Goal: Find specific page/section: Find specific page/section

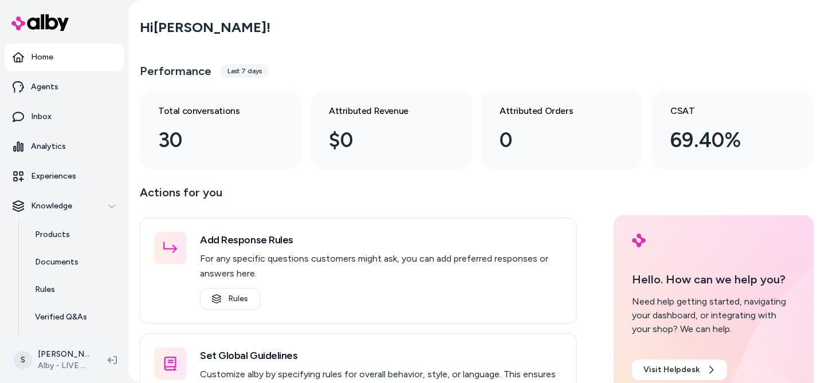
click at [56, 353] on html "Home Agents Inbox Analytics Experiences Knowledge Products Documents Rules Veri…" at bounding box center [412, 191] width 825 height 383
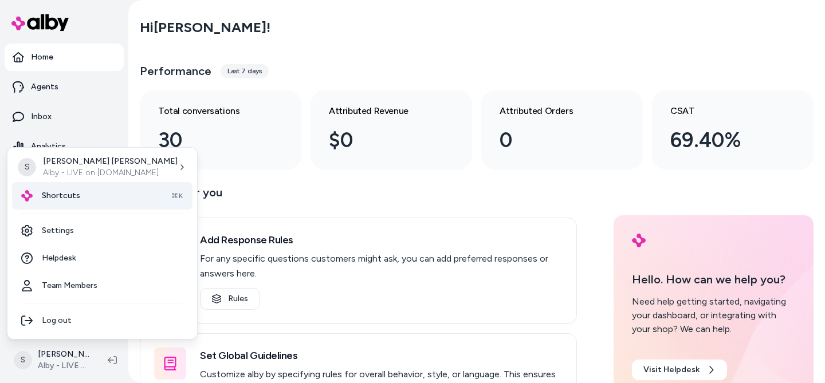
click at [72, 200] on span "Shortcuts" at bounding box center [61, 195] width 38 height 11
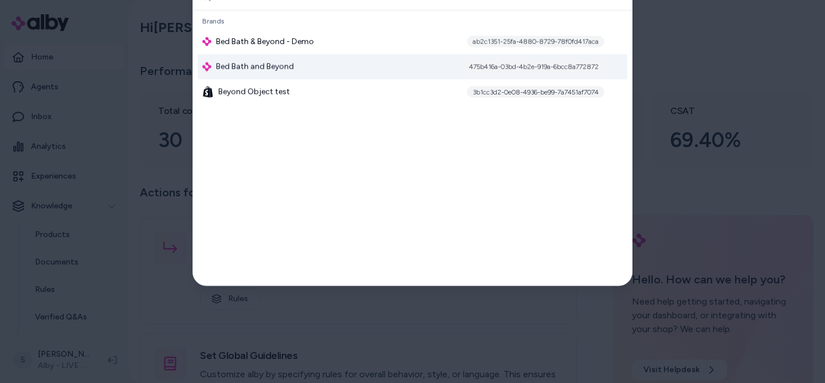
type input "*****"
click at [269, 64] on span "Bed Bath and Beyond" at bounding box center [255, 66] width 78 height 11
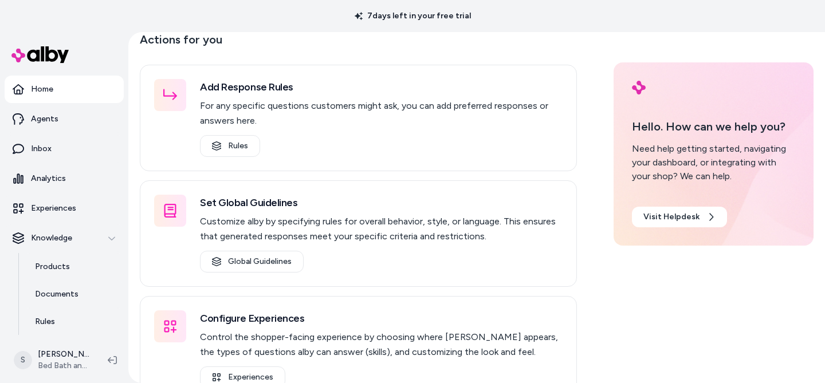
scroll to position [216, 0]
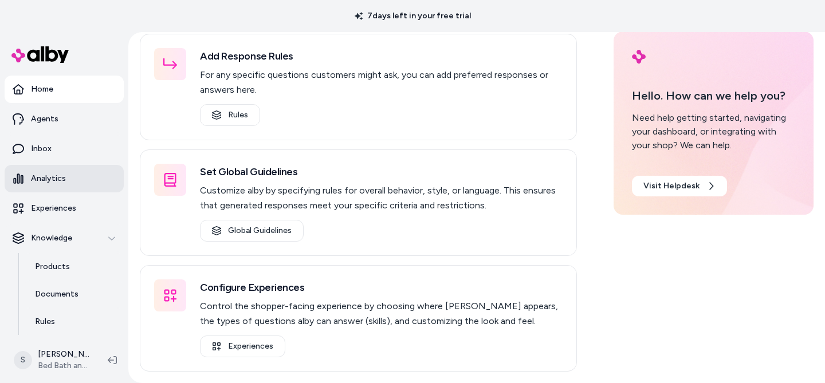
click at [42, 176] on p "Analytics" at bounding box center [48, 178] width 35 height 11
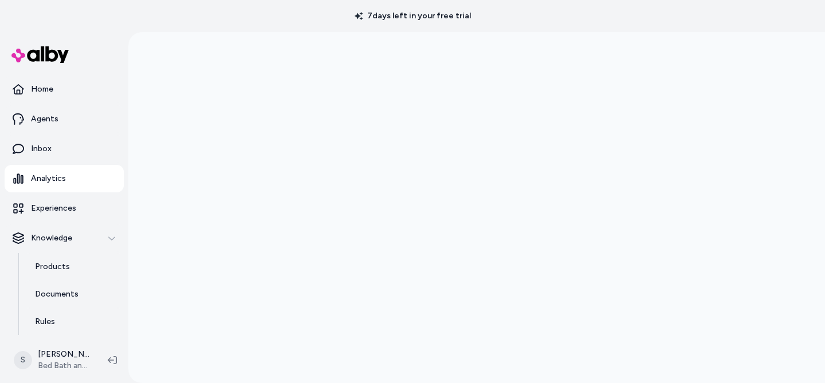
scroll to position [32, 0]
